Goal: Task Accomplishment & Management: Manage account settings

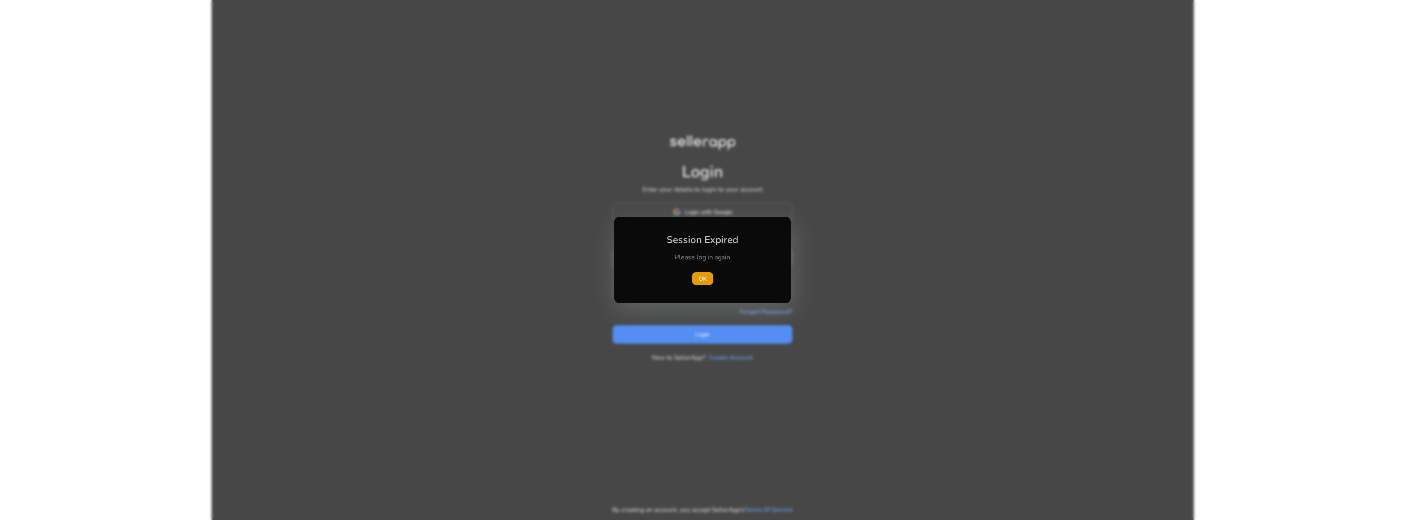
click at [676, 264] on div "Please log in again" at bounding box center [702, 261] width 91 height 17
click at [698, 273] on span "button" at bounding box center [702, 279] width 21 height 20
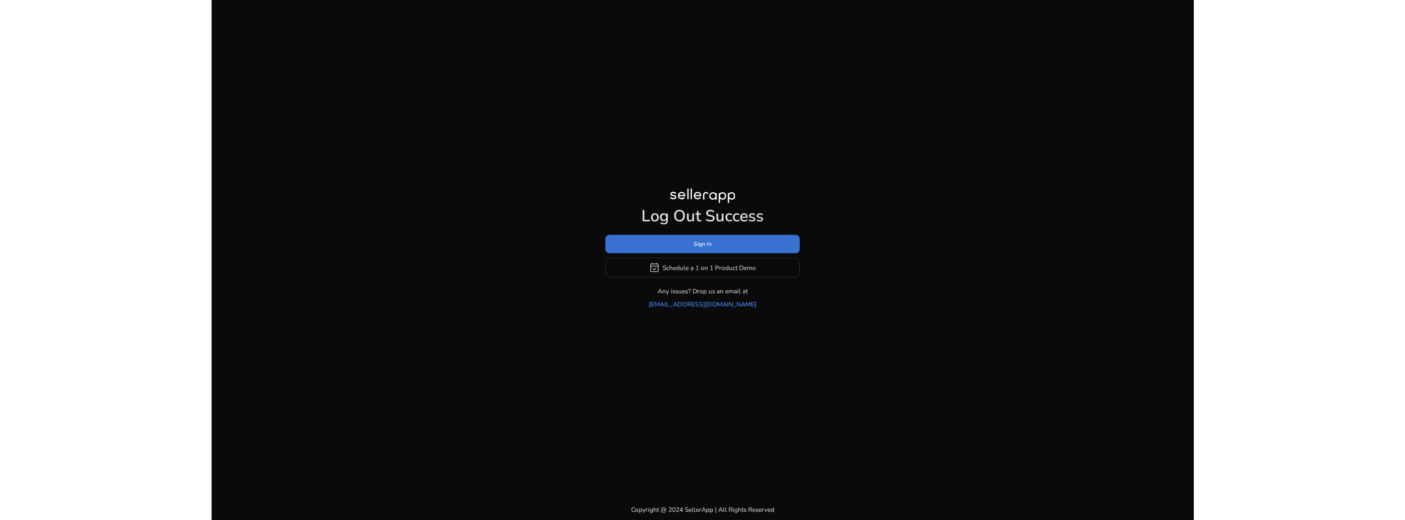
click at [704, 248] on span "Sign In" at bounding box center [703, 244] width 18 height 9
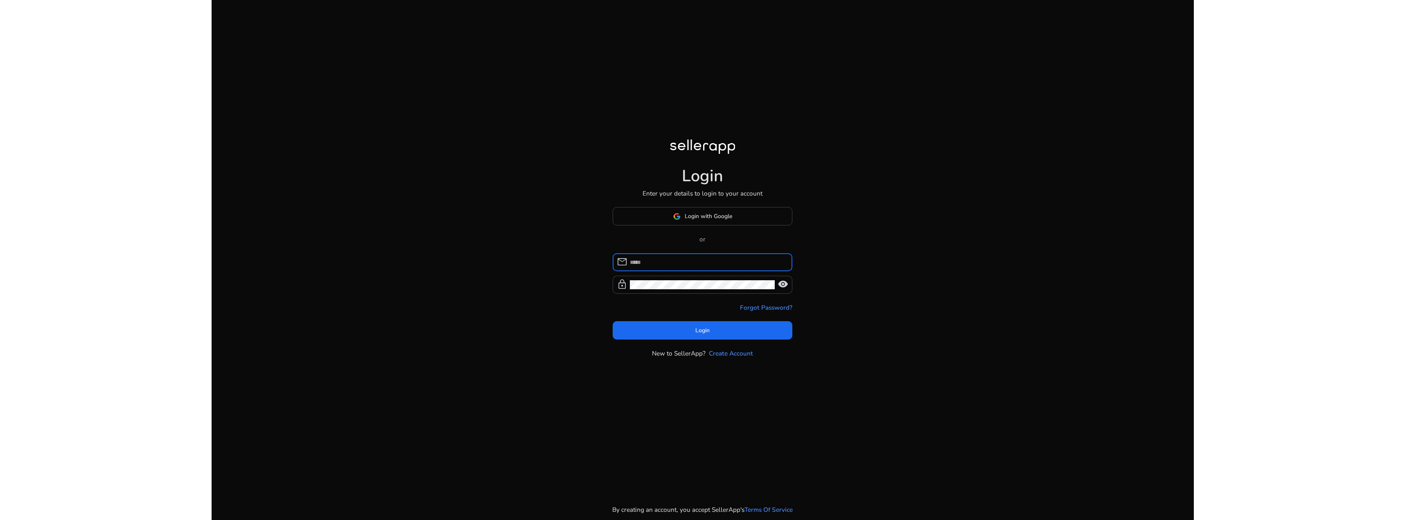
click at [702, 262] on input at bounding box center [708, 262] width 156 height 9
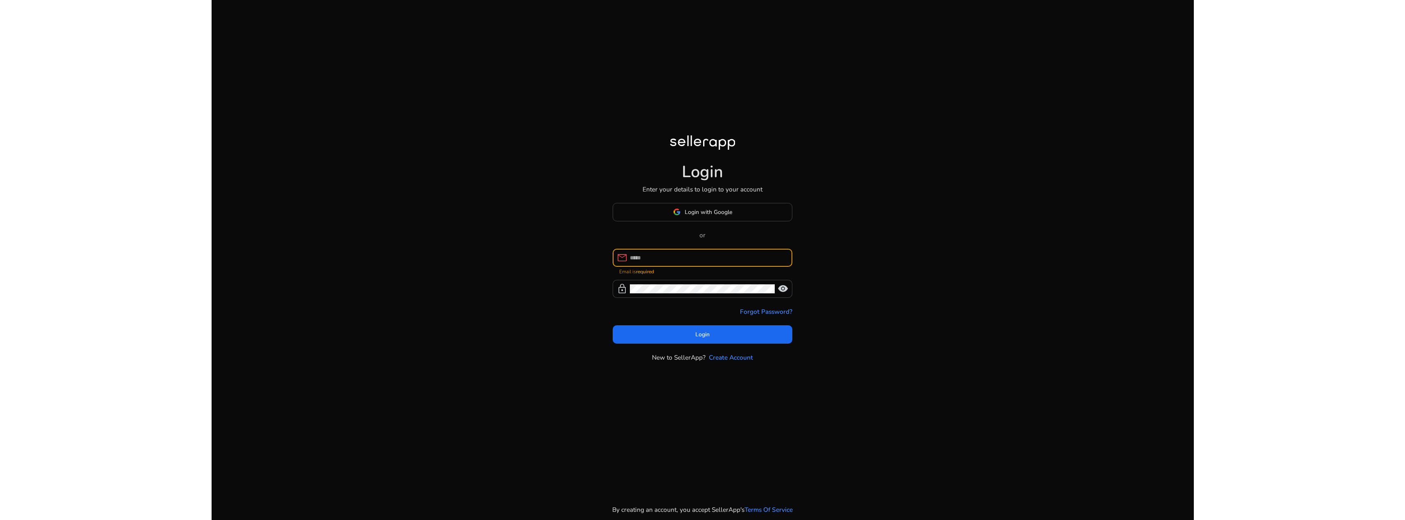
type input "**********"
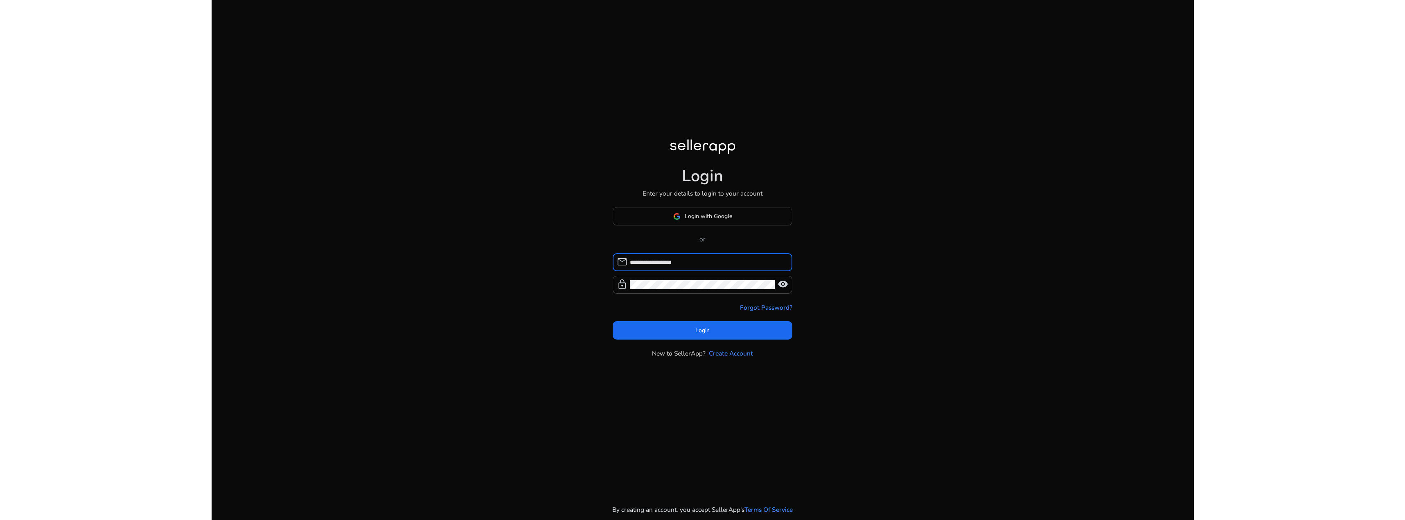
click at [717, 318] on form "**********" at bounding box center [703, 296] width 180 height 86
click at [716, 324] on span at bounding box center [703, 331] width 180 height 20
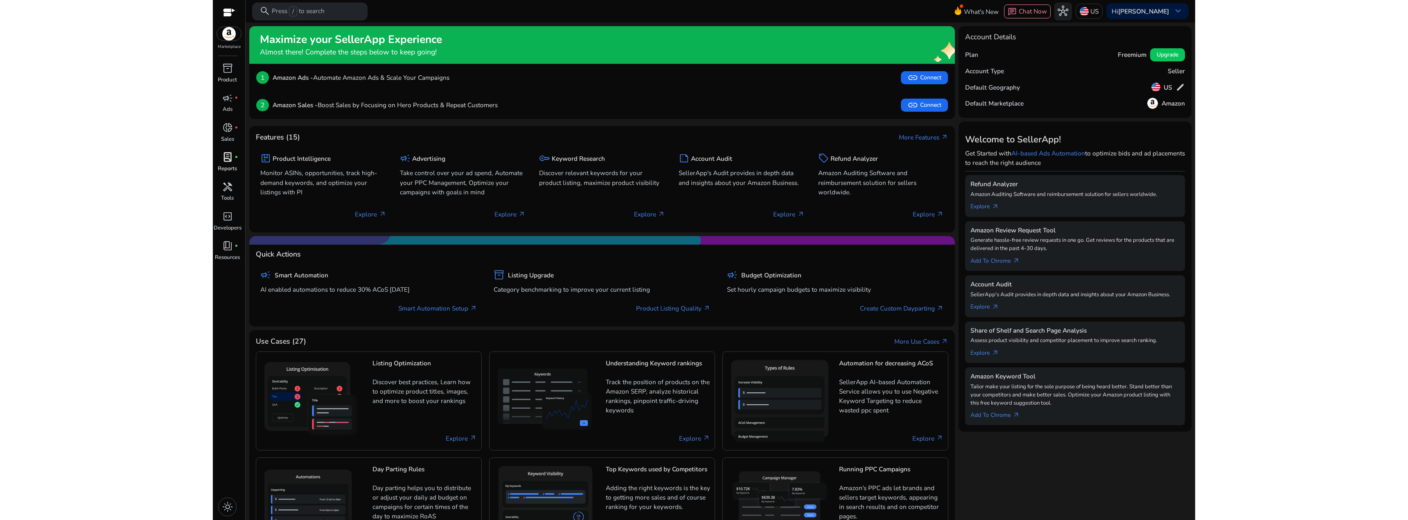
click at [235, 160] on div "lab_profile fiber_manual_record" at bounding box center [227, 157] width 25 height 14
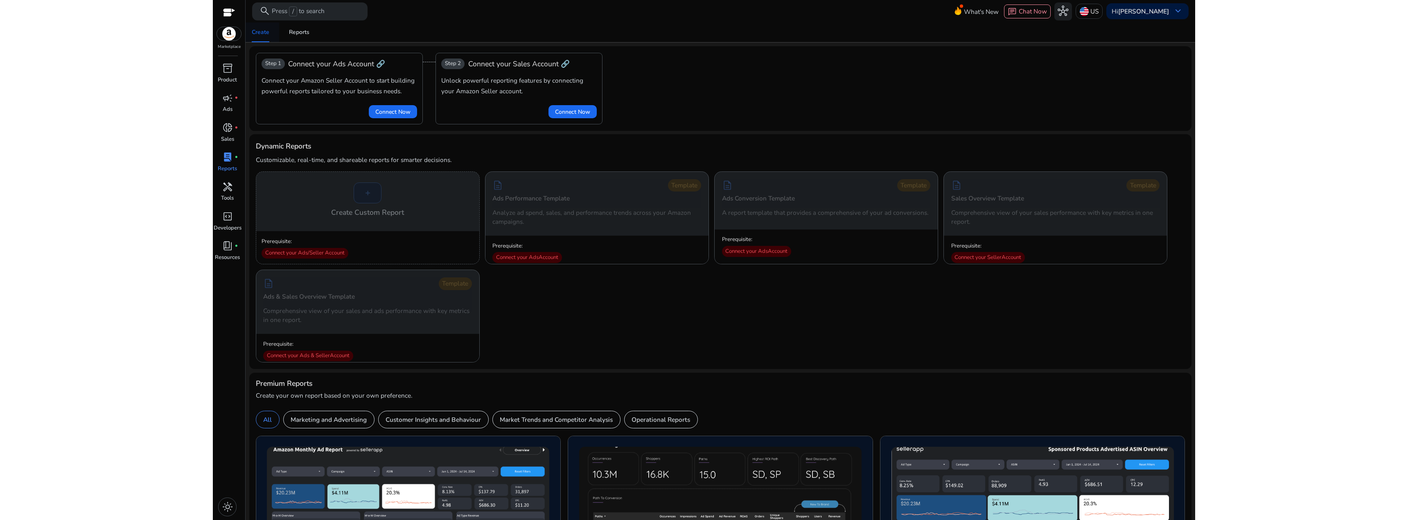
click at [270, 32] on link "Create" at bounding box center [260, 33] width 37 height 20
click at [295, 34] on div "Reports" at bounding box center [299, 32] width 20 height 6
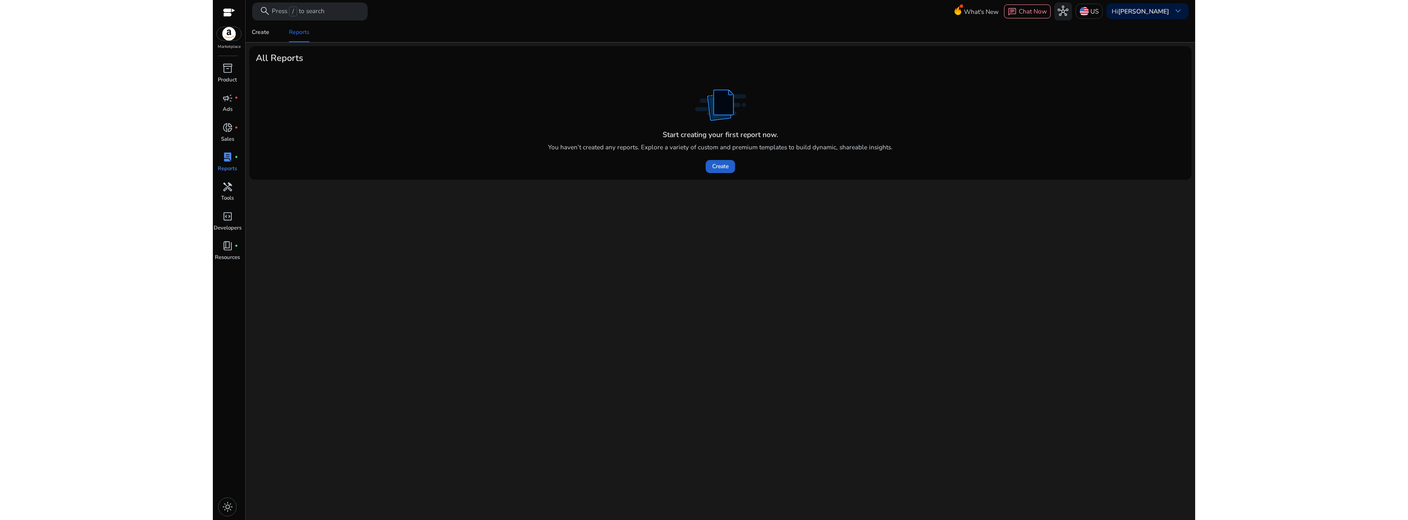
click at [725, 170] on span "Create" at bounding box center [720, 166] width 16 height 9
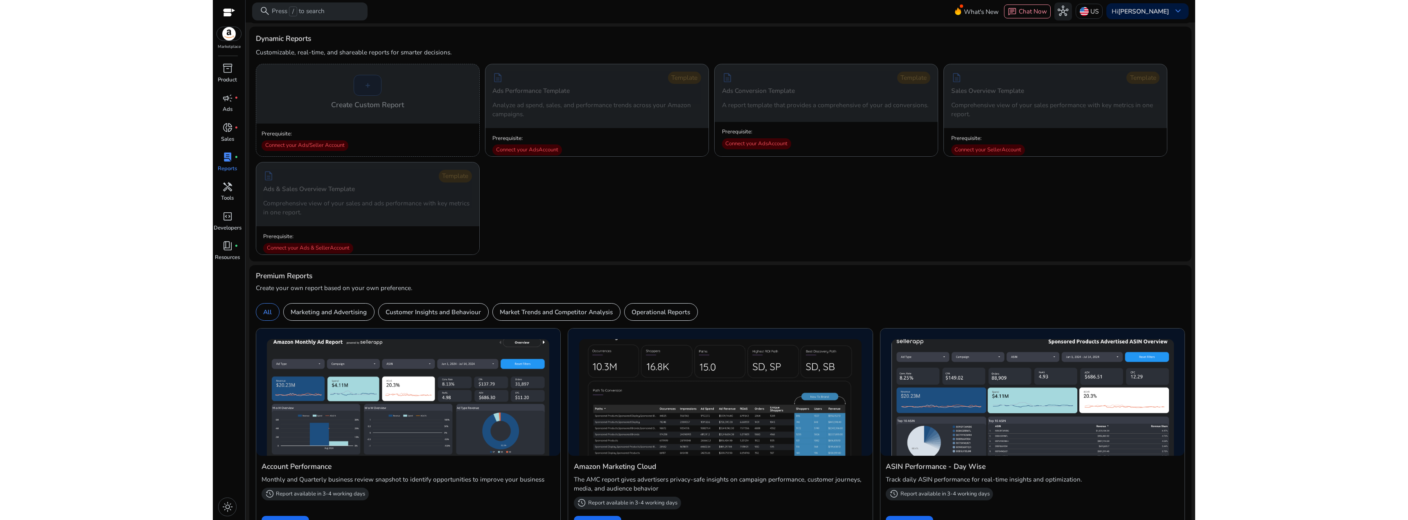
scroll to position [109, 0]
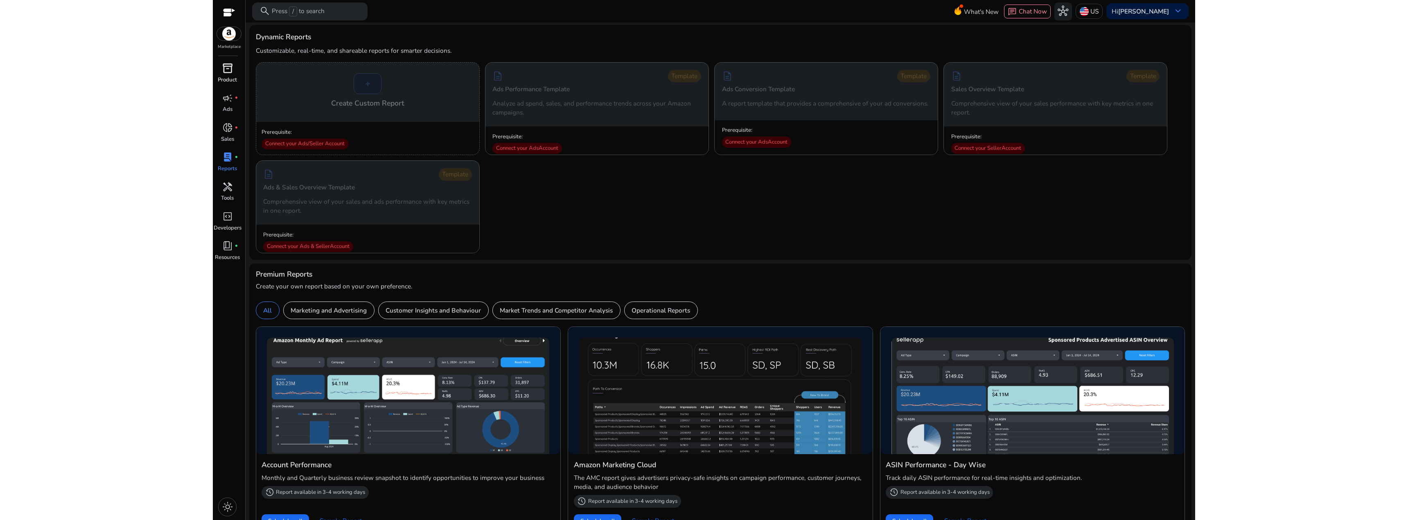
click at [231, 71] on span "inventory_2" at bounding box center [227, 68] width 11 height 11
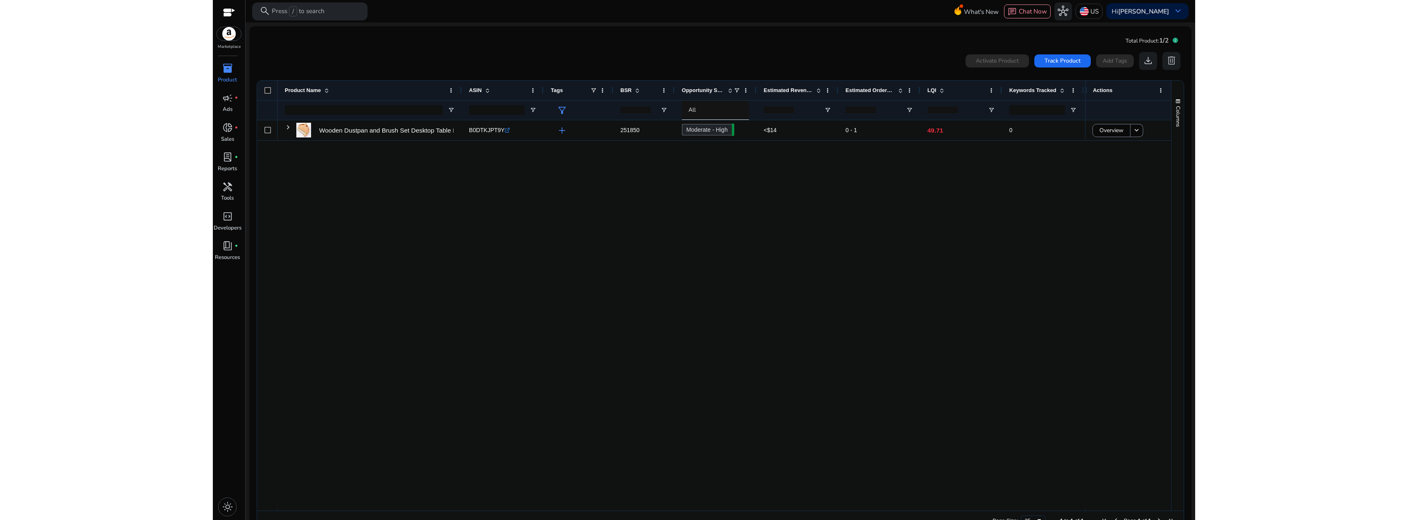
click at [225, 30] on img at bounding box center [229, 34] width 25 height 14
